Goal: Use online tool/utility: Use online tool/utility

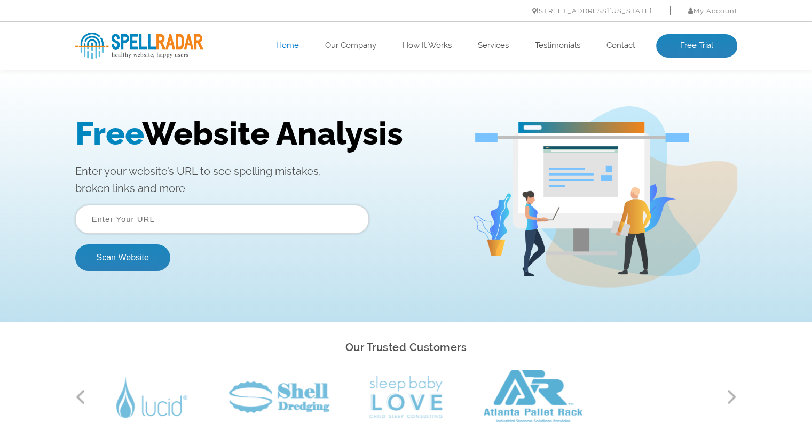
click at [217, 218] on input "text" at bounding box center [221, 219] width 293 height 29
paste input "[URL][DOMAIN_NAME]"
type input "https://www.lancasterswingset.com/"
click at [124, 256] on button "Scan Website" at bounding box center [122, 257] width 95 height 27
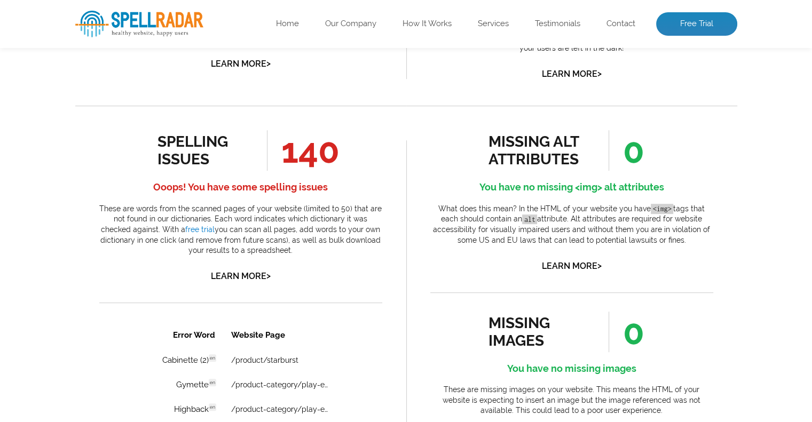
scroll to position [534, 0]
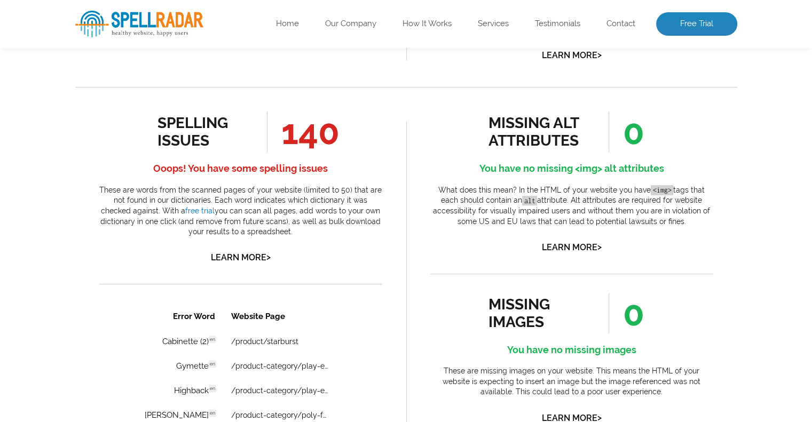
click at [295, 132] on span "140" at bounding box center [303, 132] width 72 height 41
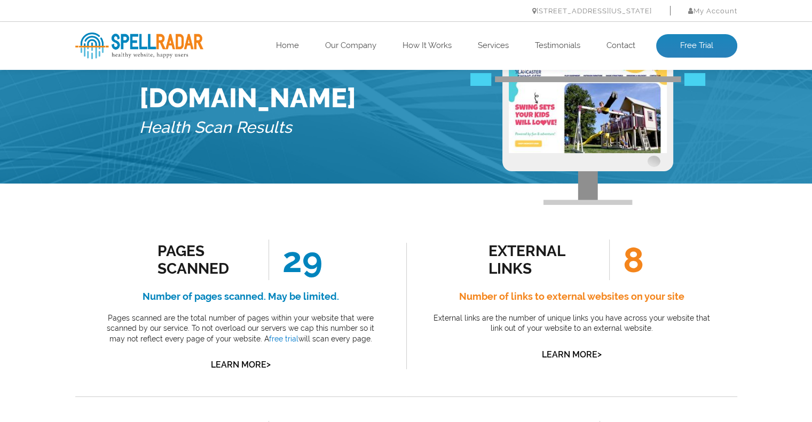
scroll to position [0, 0]
